Goal: Information Seeking & Learning: Learn about a topic

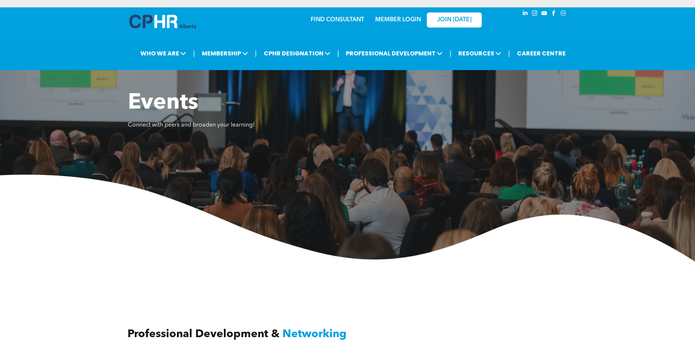
scroll to position [220, 0]
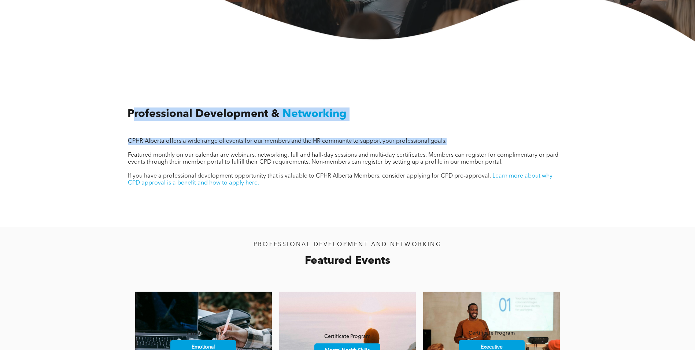
drag, startPoint x: 131, startPoint y: 104, endPoint x: 317, endPoint y: 150, distance: 191.5
click at [317, 150] on div "Professional Development & Networking CPHR Alberta offers a wide range of event…" at bounding box center [348, 157] width 440 height 137
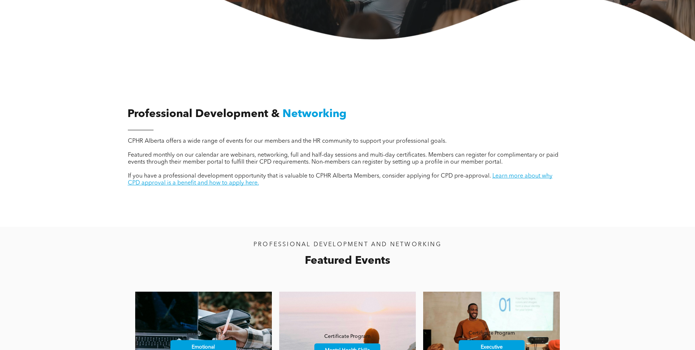
drag, startPoint x: 317, startPoint y: 150, endPoint x: 329, endPoint y: 181, distance: 33.5
click at [323, 178] on span "If you have a professional development opportunity that is valuable to CPHR Alb…" at bounding box center [309, 176] width 363 height 6
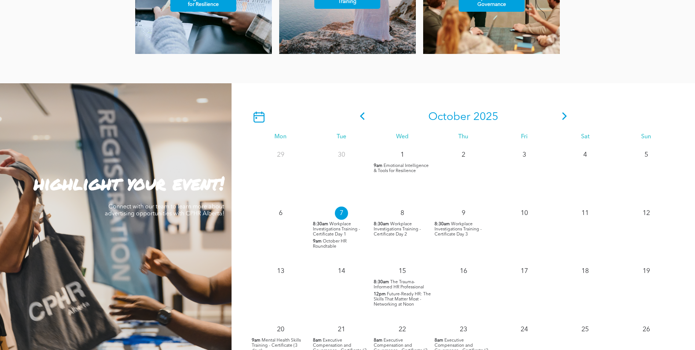
scroll to position [586, 0]
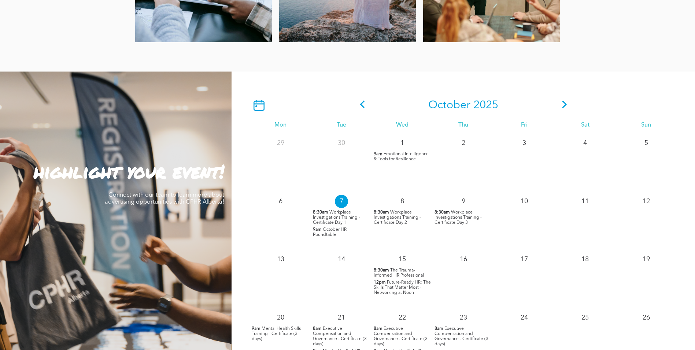
click at [566, 103] on icon at bounding box center [564, 104] width 11 height 8
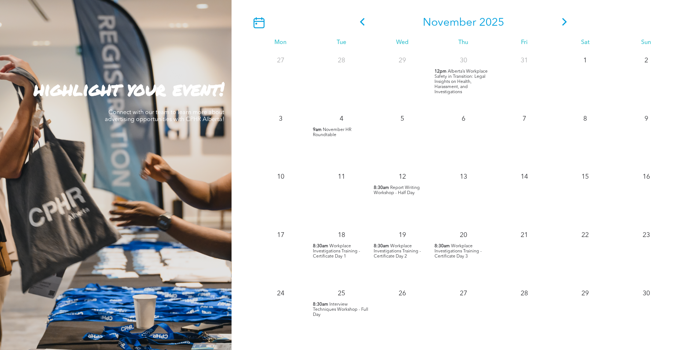
scroll to position [733, 0]
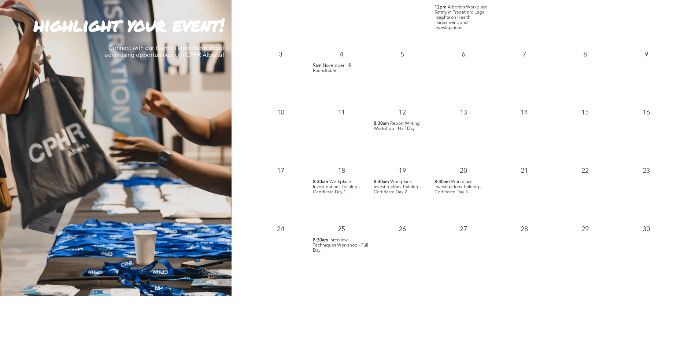
click at [329, 244] on span "Interview Techniques Workshop - Full Day" at bounding box center [340, 245] width 55 height 15
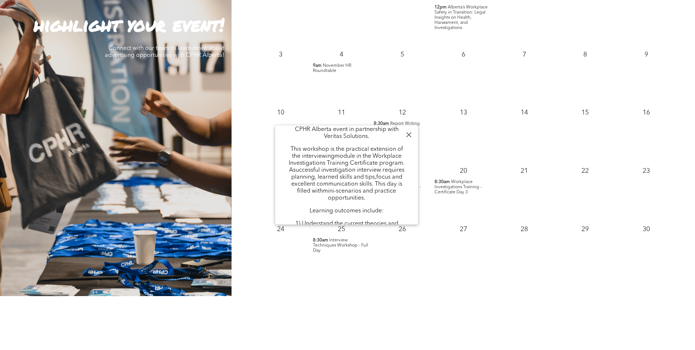
scroll to position [0, 0]
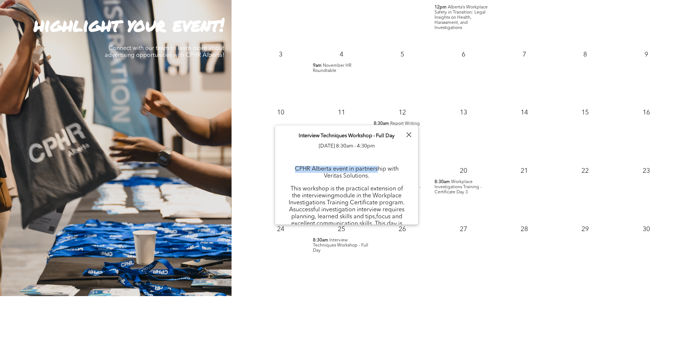
drag, startPoint x: 296, startPoint y: 166, endPoint x: 378, endPoint y: 172, distance: 82.7
click at [378, 172] on p "CPHR Alberta event in partnership with Veritas Solutions." at bounding box center [346, 173] width 121 height 14
drag, startPoint x: 378, startPoint y: 172, endPoint x: 363, endPoint y: 178, distance: 16.3
click at [364, 178] on p "CPHR Alberta event in partnership with Veritas Solutions." at bounding box center [346, 173] width 121 height 14
drag, startPoint x: 328, startPoint y: 170, endPoint x: 398, endPoint y: 178, distance: 70.4
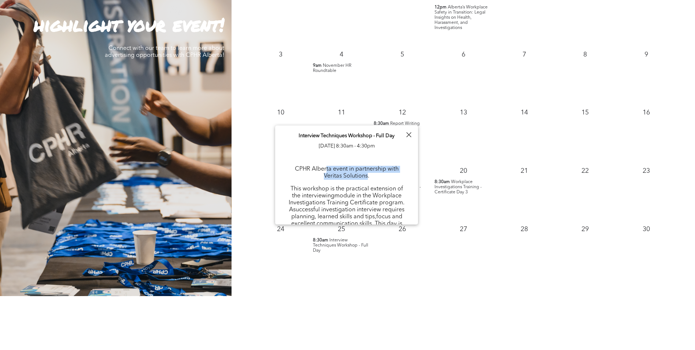
click at [398, 178] on p "CPHR Alberta event in partnership with Veritas Solutions." at bounding box center [346, 173] width 121 height 14
drag, startPoint x: 398, startPoint y: 178, endPoint x: 387, endPoint y: 180, distance: 11.2
drag, startPoint x: 337, startPoint y: 170, endPoint x: 240, endPoint y: 148, distance: 99.7
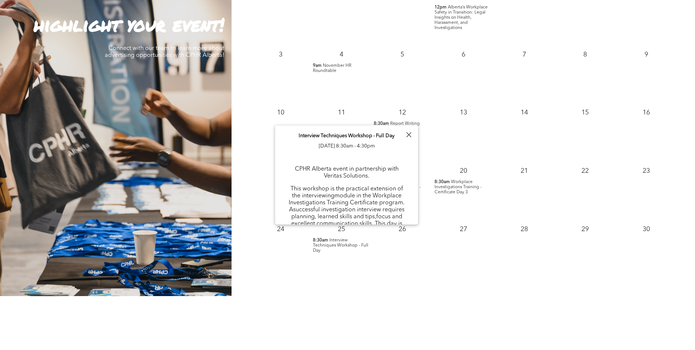
drag, startPoint x: 240, startPoint y: 148, endPoint x: 307, endPoint y: 172, distance: 71.8
click at [309, 172] on p "CPHR Alberta event in partnership with Veritas Solutions." at bounding box center [346, 173] width 121 height 14
drag, startPoint x: 317, startPoint y: 170, endPoint x: 353, endPoint y: 173, distance: 36.8
click at [353, 173] on p "CPHR Alberta event in partnership with Veritas Solutions." at bounding box center [346, 173] width 121 height 14
drag, startPoint x: 353, startPoint y: 173, endPoint x: 320, endPoint y: 174, distance: 33.0
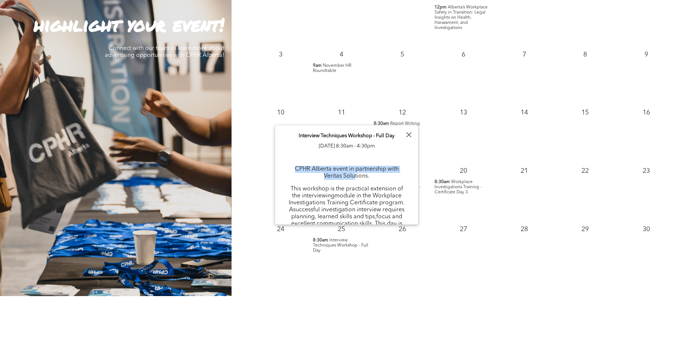
click at [324, 176] on p "CPHR Alberta event in partnership with Veritas Solutions." at bounding box center [346, 173] width 121 height 14
drag, startPoint x: 328, startPoint y: 168, endPoint x: 378, endPoint y: 172, distance: 50.0
drag, startPoint x: 378, startPoint y: 172, endPoint x: 344, endPoint y: 177, distance: 34.4
click at [343, 177] on p "CPHR Alberta event in partnership with Veritas Solutions." at bounding box center [346, 173] width 121 height 14
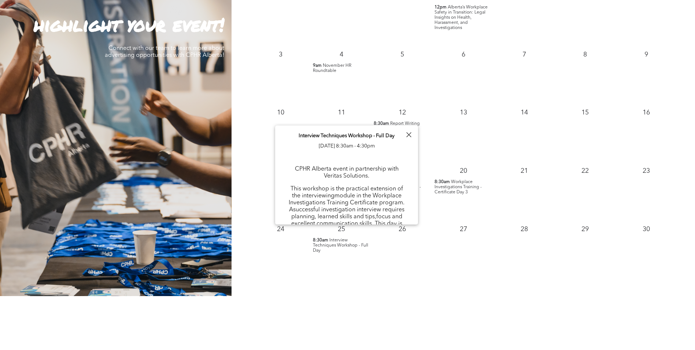
scroll to position [37, 0]
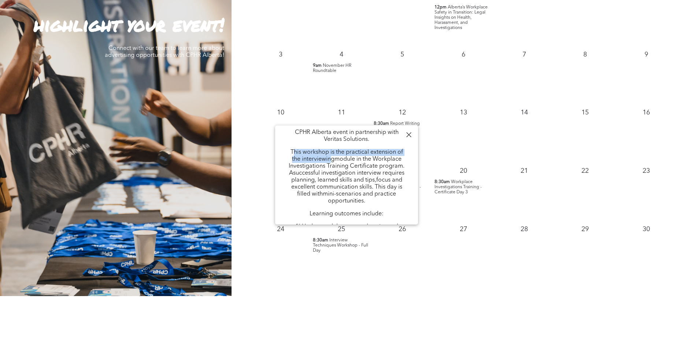
drag, startPoint x: 292, startPoint y: 152, endPoint x: 332, endPoint y: 161, distance: 40.5
click at [332, 161] on p "This workshop is the practical extension of the interviewingmodule in the Workp…" at bounding box center [346, 177] width 121 height 56
drag, startPoint x: 332, startPoint y: 161, endPoint x: 349, endPoint y: 162, distance: 17.2
click at [349, 162] on p "This workshop is the practical extension of the interviewingmodule in the Workp…" at bounding box center [346, 177] width 121 height 56
drag, startPoint x: 349, startPoint y: 155, endPoint x: 405, endPoint y: 162, distance: 55.8
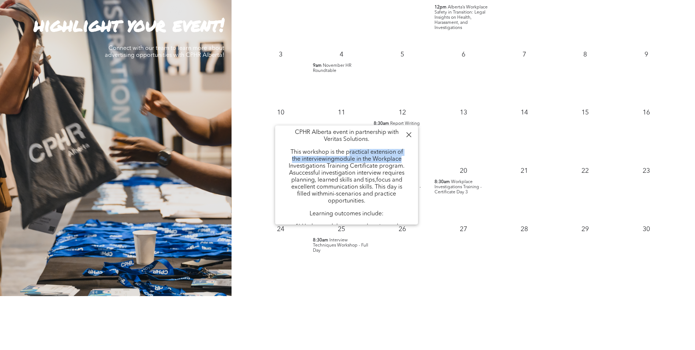
click at [405, 162] on p "This workshop is the practical extension of the interviewingmodule in the Workp…" at bounding box center [346, 177] width 121 height 56
drag, startPoint x: 405, startPoint y: 162, endPoint x: 315, endPoint y: 166, distance: 89.9
click at [344, 165] on p "This workshop is the practical extension of the interviewingmodule in the Workp…" at bounding box center [346, 177] width 121 height 56
drag, startPoint x: 292, startPoint y: 165, endPoint x: 385, endPoint y: 166, distance: 92.4
click at [385, 166] on p "This workshop is the practical extension of the interviewingmodule in the Workp…" at bounding box center [346, 177] width 121 height 56
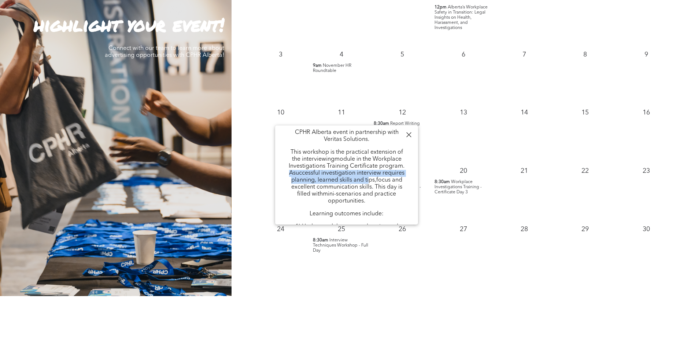
drag, startPoint x: 287, startPoint y: 173, endPoint x: 368, endPoint y: 182, distance: 82.2
click at [368, 182] on p "This workshop is the practical extension of the interviewingmodule in the Workp…" at bounding box center [346, 177] width 121 height 56
drag, startPoint x: 394, startPoint y: 178, endPoint x: 398, endPoint y: 178, distance: 3.7
click at [398, 178] on p "This workshop is the practical extension of the interviewingmodule in the Workp…" at bounding box center [346, 177] width 121 height 56
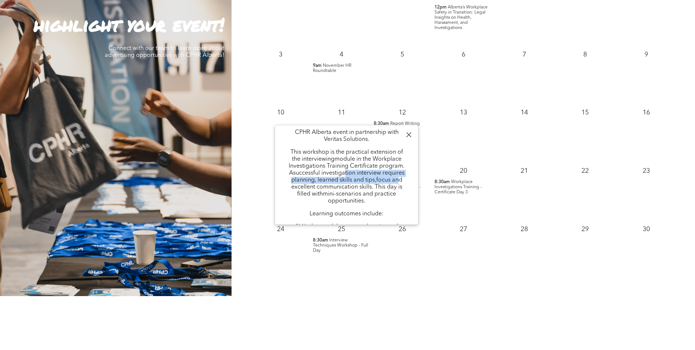
click at [314, 181] on p "This workshop is the practical extension of the interviewingmodule in the Workp…" at bounding box center [346, 177] width 121 height 56
click at [390, 198] on p "This workshop is the practical extension of the interviewingmodule in the Workp…" at bounding box center [346, 177] width 121 height 56
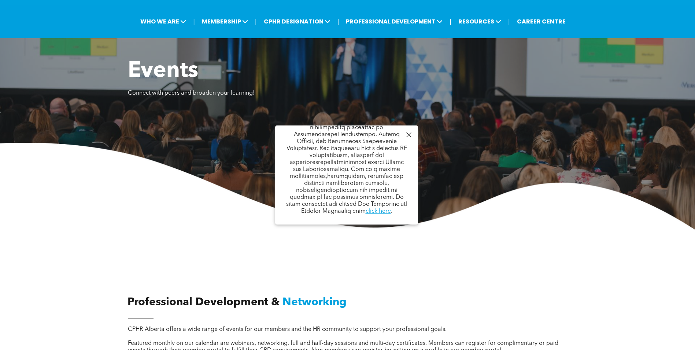
scroll to position [0, 0]
